Goal: Information Seeking & Learning: Learn about a topic

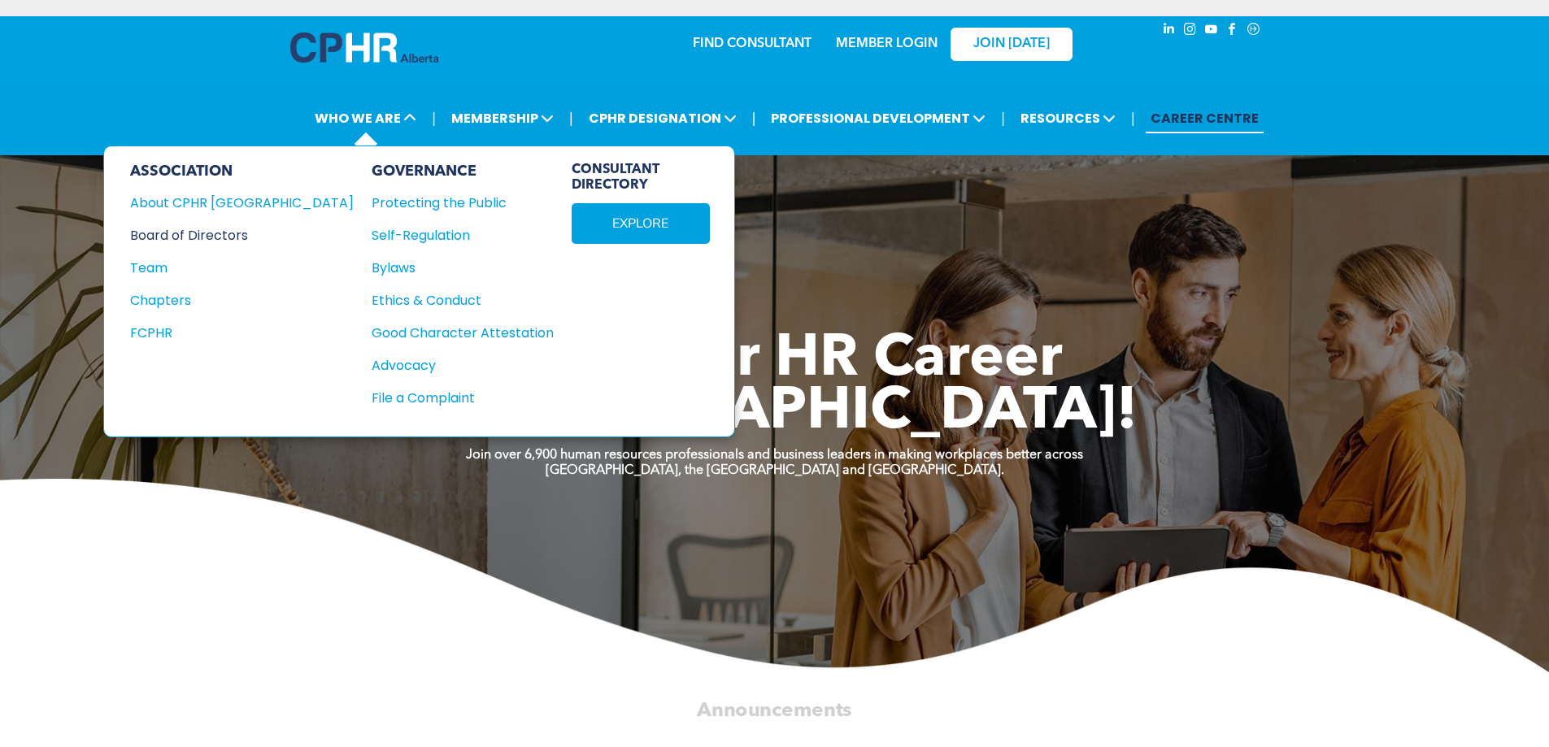
click at [215, 233] on div "Board of Directors" at bounding box center [231, 235] width 202 height 20
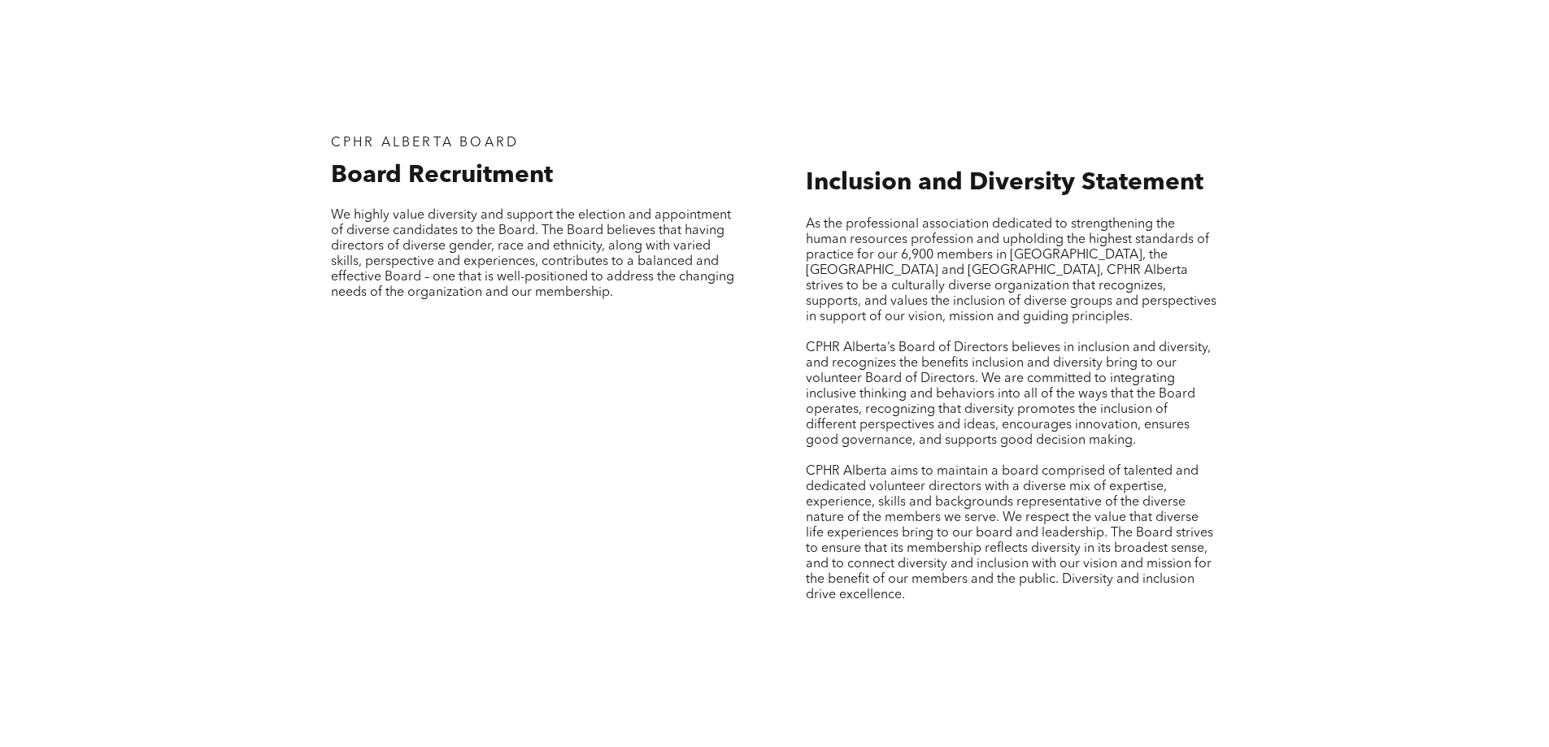
scroll to position [1327, 0]
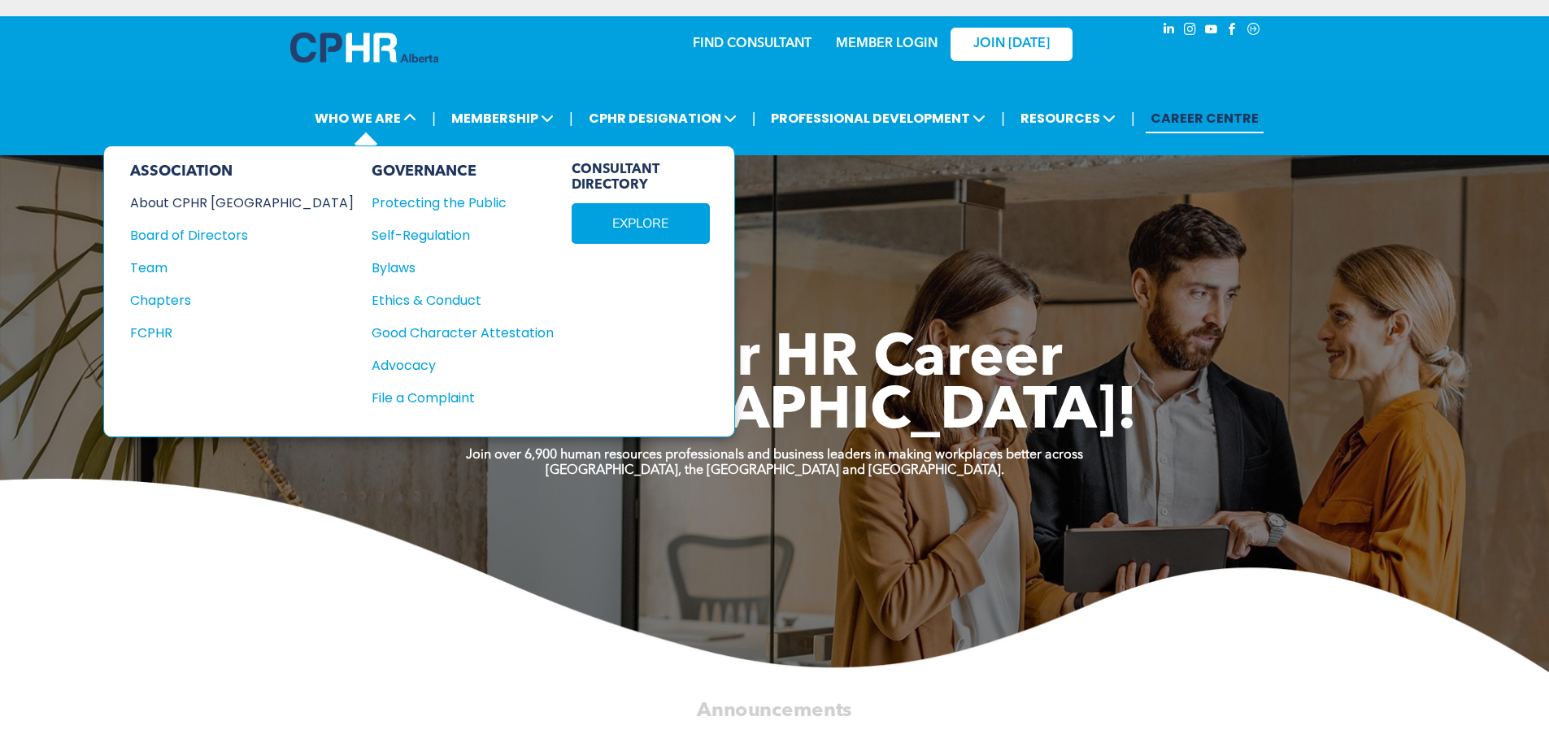
click at [233, 202] on div "About CPHR [GEOGRAPHIC_DATA]" at bounding box center [231, 203] width 202 height 20
click at [143, 263] on div "Team" at bounding box center [231, 268] width 202 height 20
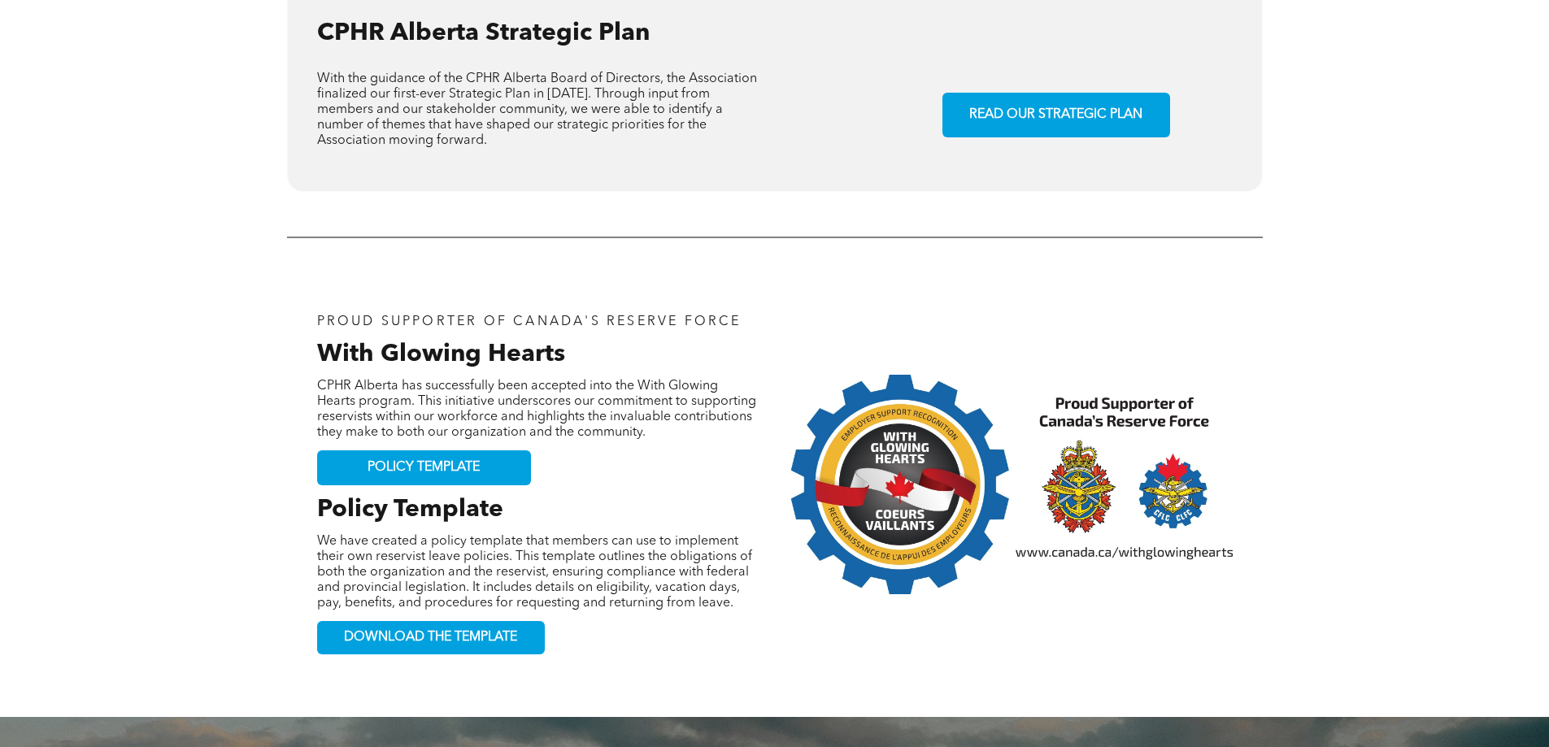
scroll to position [1697, 0]
